Goal: Communication & Community: Answer question/provide support

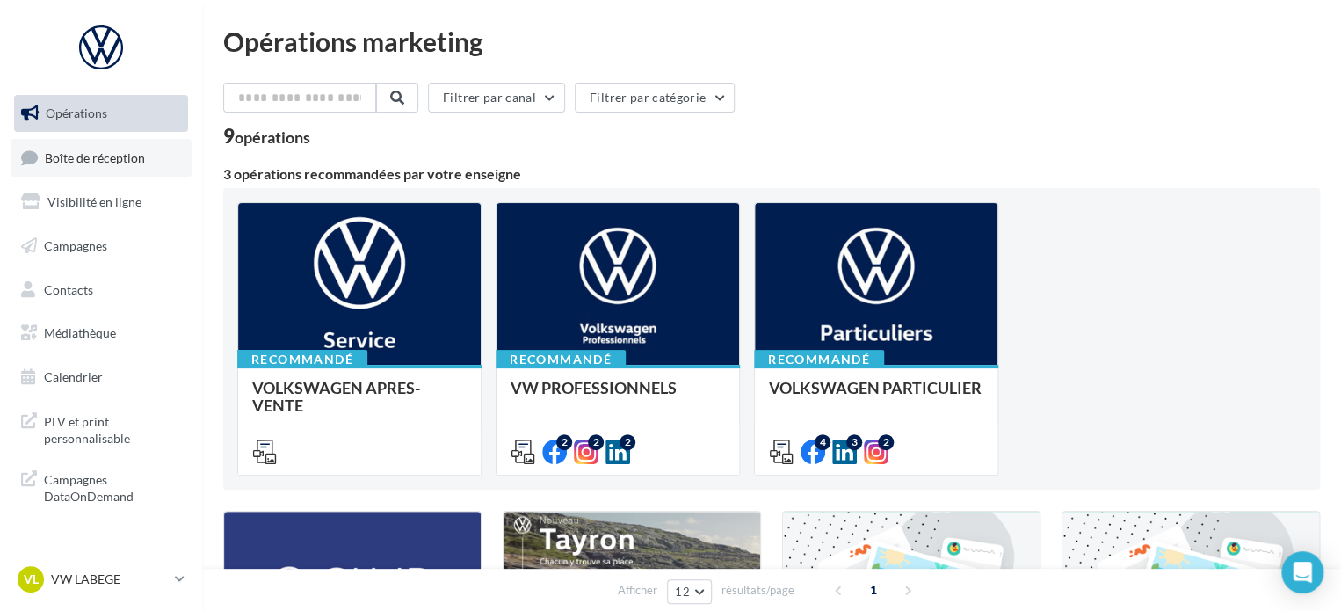
click at [129, 158] on span "Boîte de réception" at bounding box center [95, 156] width 100 height 15
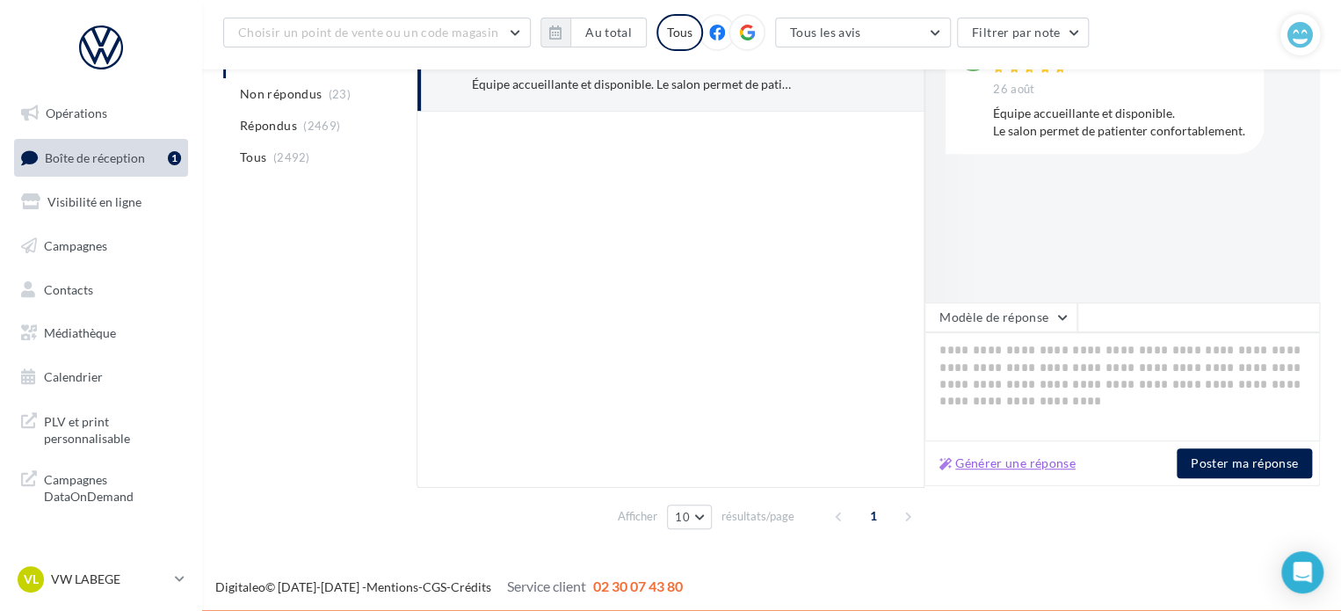
scroll to position [306, 0]
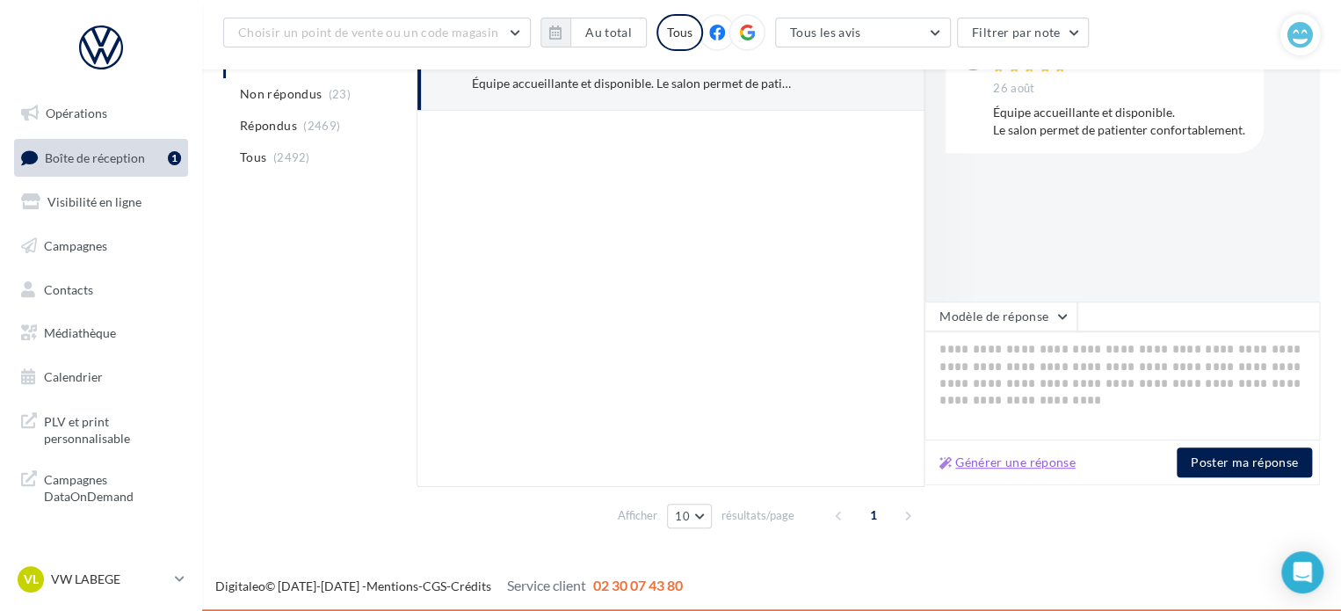
click at [986, 468] on button "Générer une réponse" at bounding box center [1007, 462] width 150 height 21
type textarea "**********"
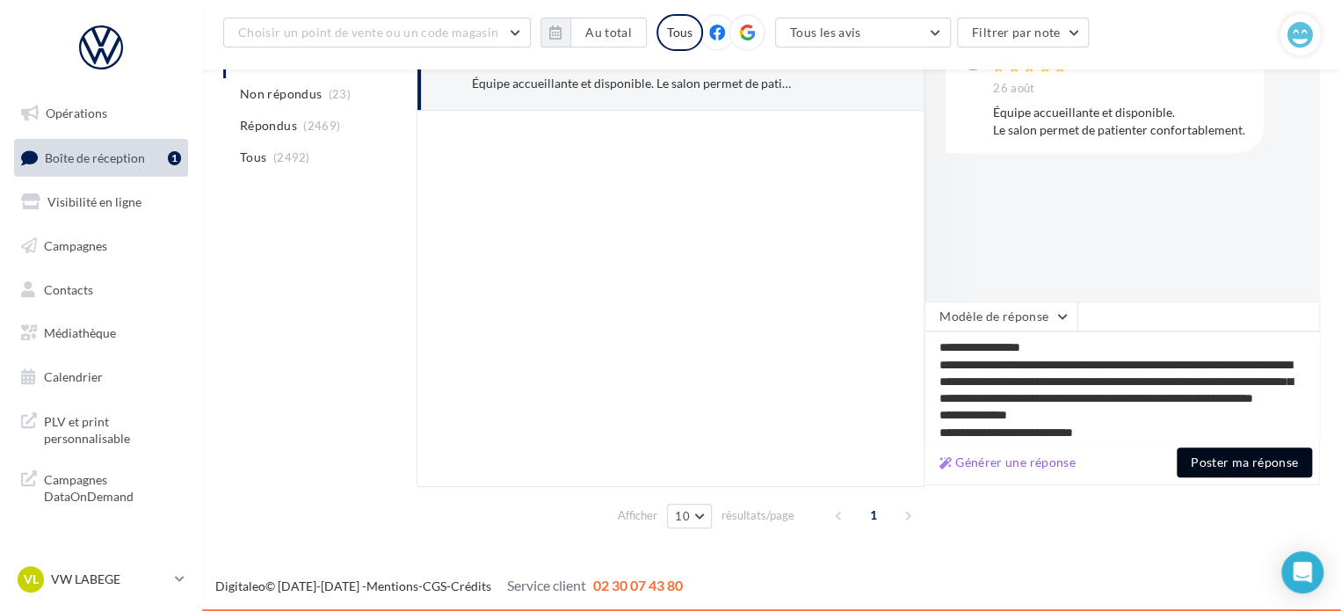
click at [1219, 452] on button "Poster ma réponse" at bounding box center [1243, 462] width 135 height 30
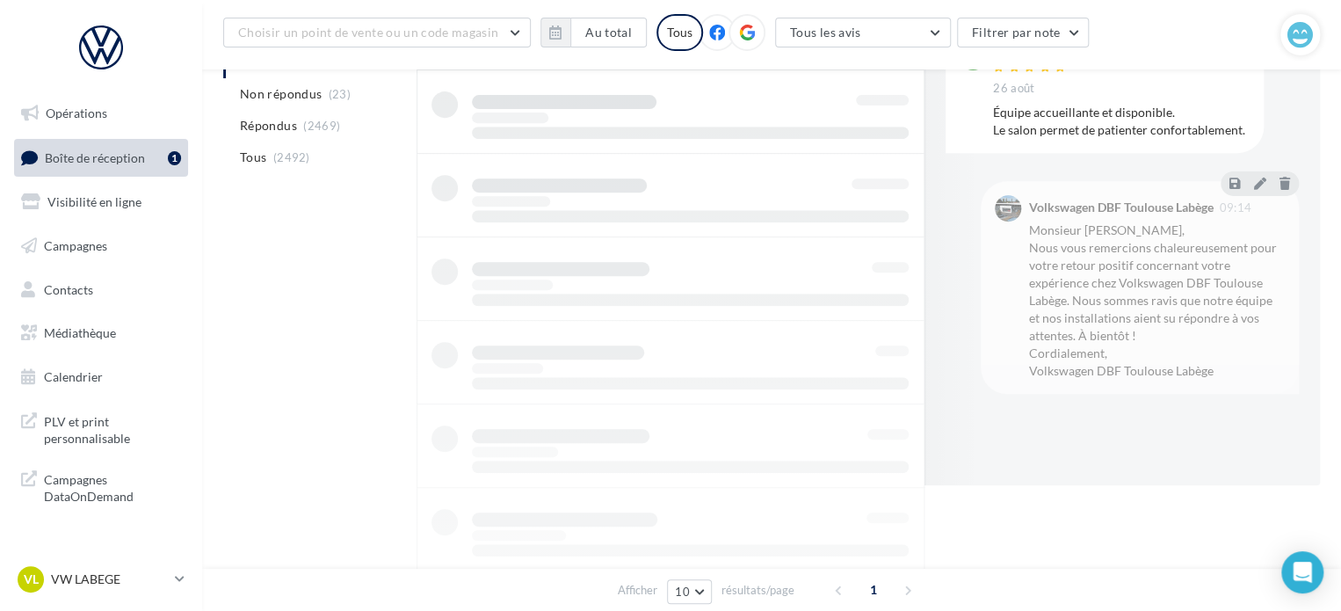
scroll to position [135, 0]
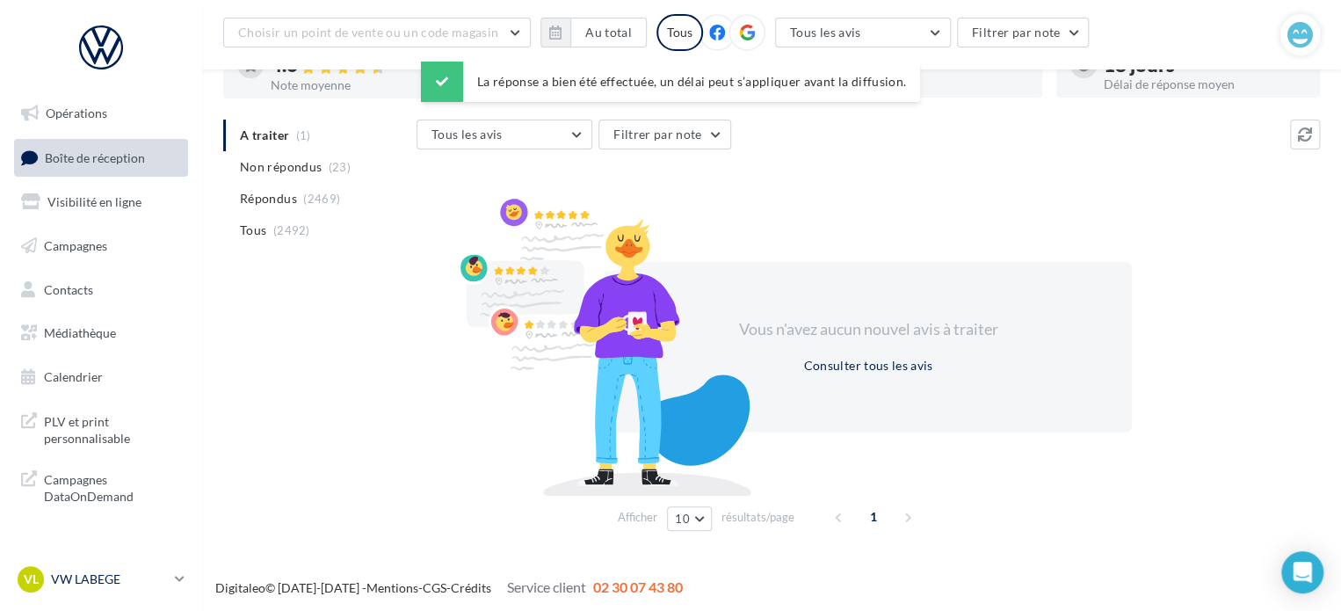
click at [95, 583] on p "VW LABEGE" at bounding box center [109, 579] width 117 height 18
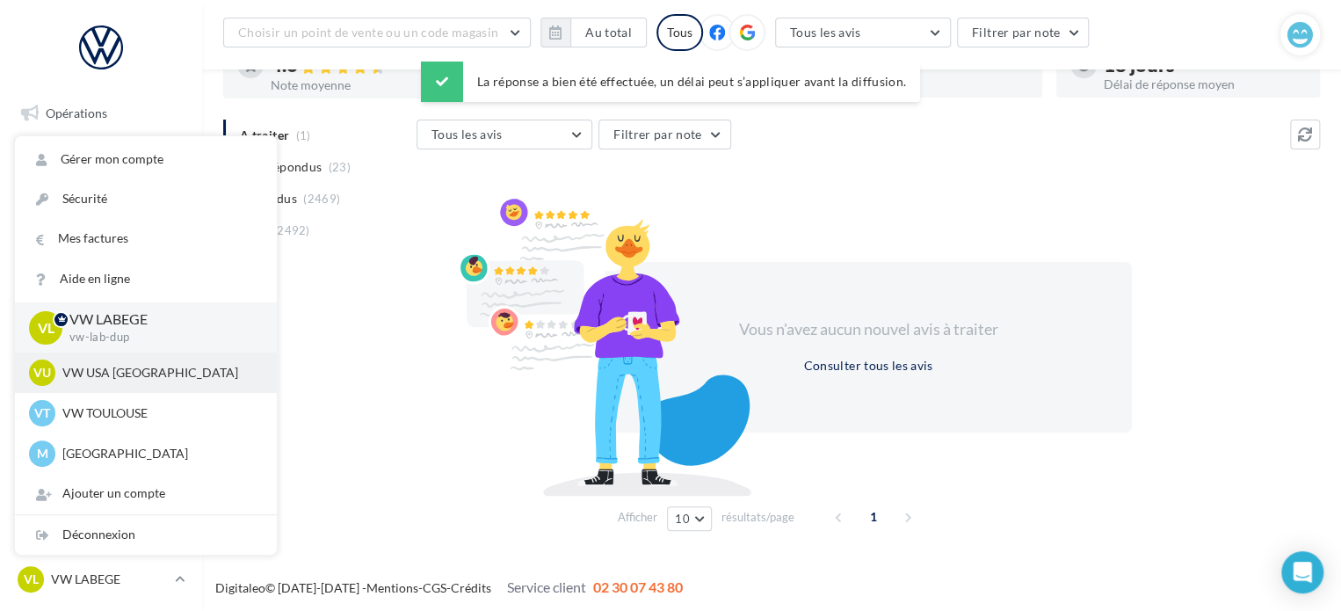
click at [148, 374] on p "VW USA [GEOGRAPHIC_DATA]" at bounding box center [158, 373] width 193 height 18
